Goal: Information Seeking & Learning: Learn about a topic

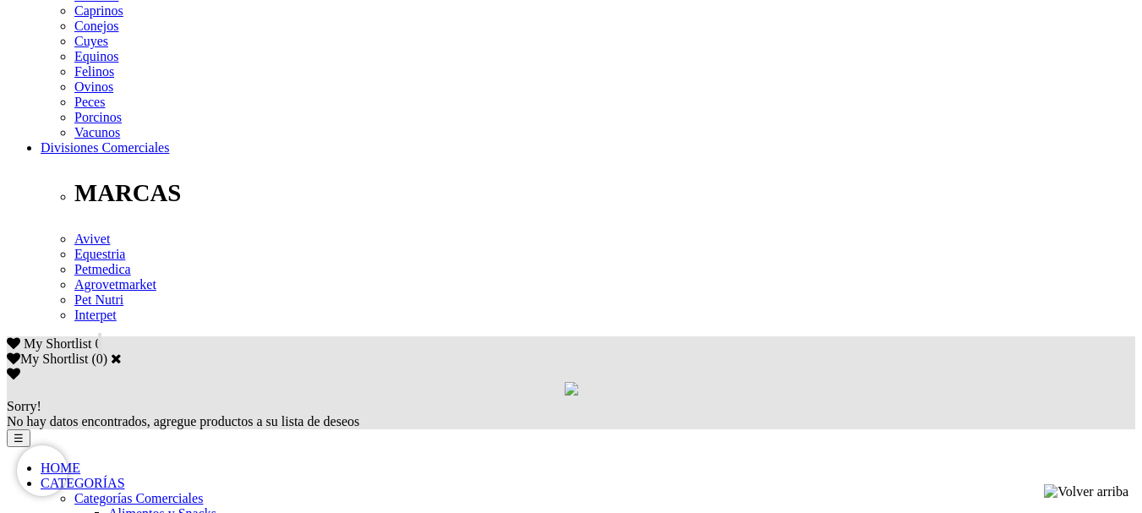
scroll to position [761, 0]
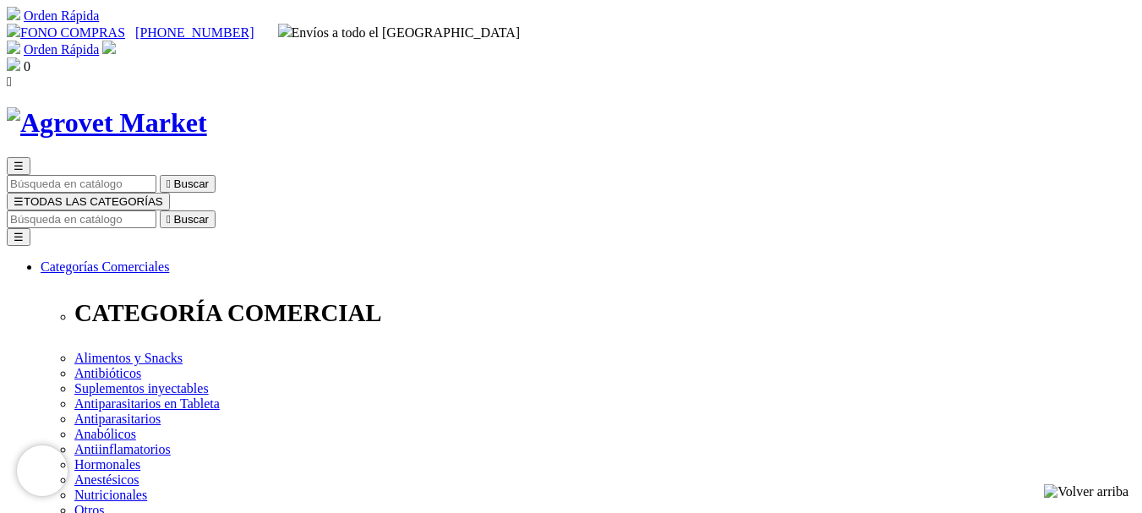
scroll to position [85, 0]
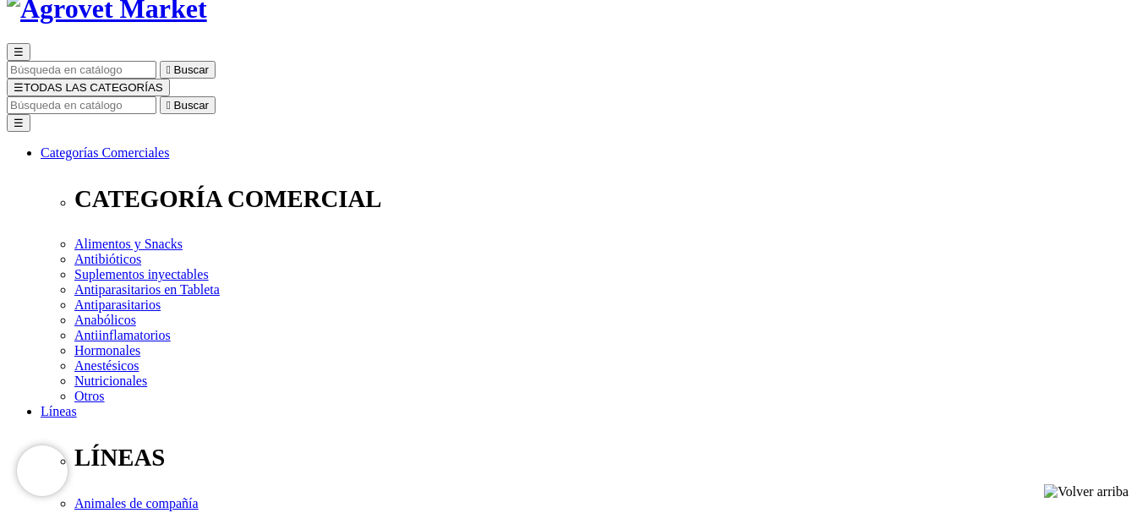
scroll to position [85, 0]
